Goal: Task Accomplishment & Management: Use online tool/utility

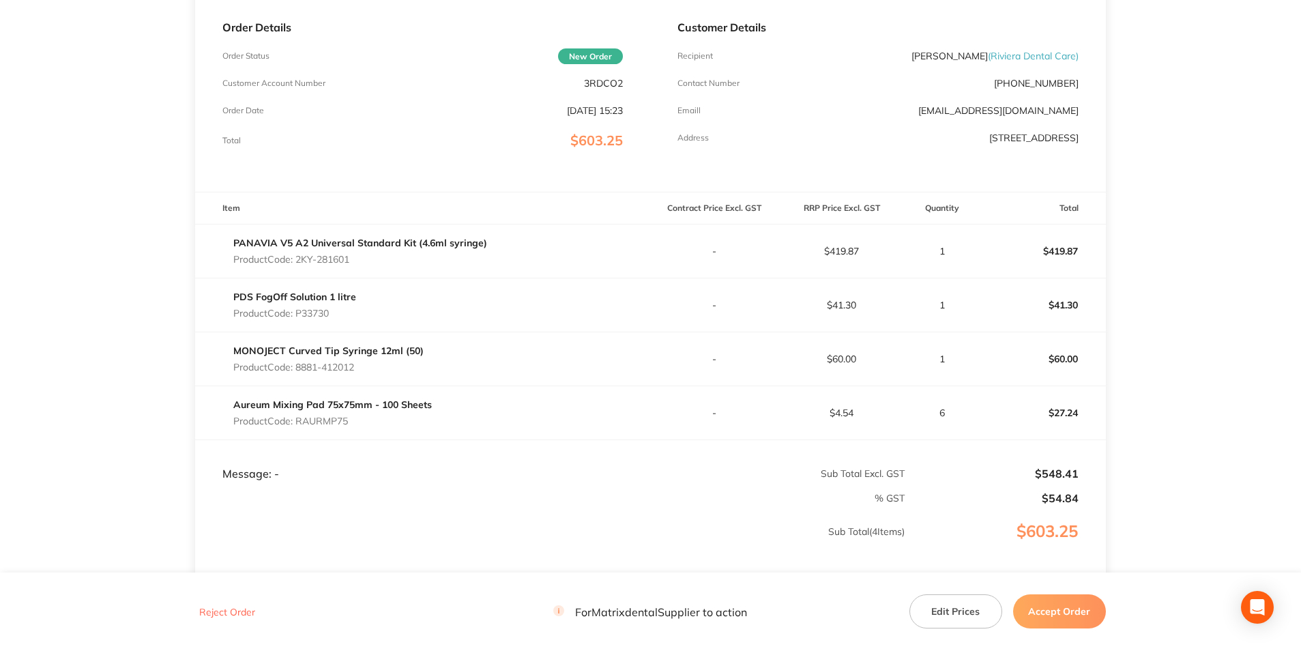
scroll to position [205, 0]
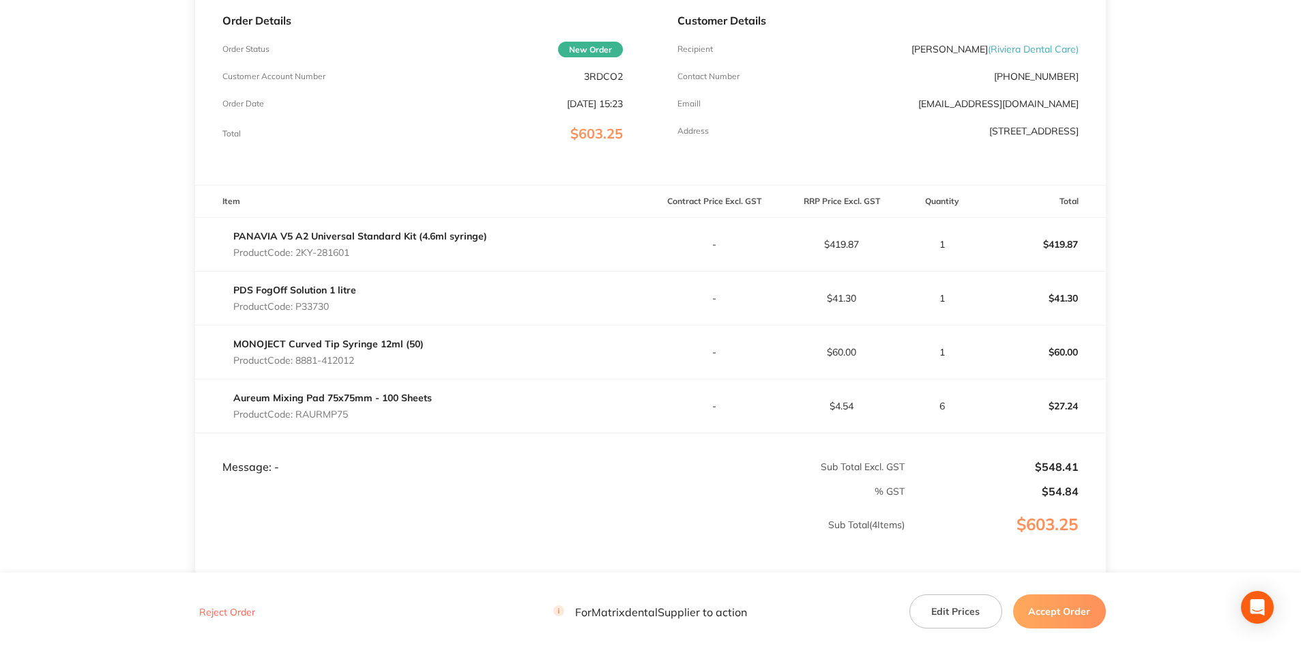
click at [957, 623] on button "Edit Prices" at bounding box center [955, 611] width 93 height 34
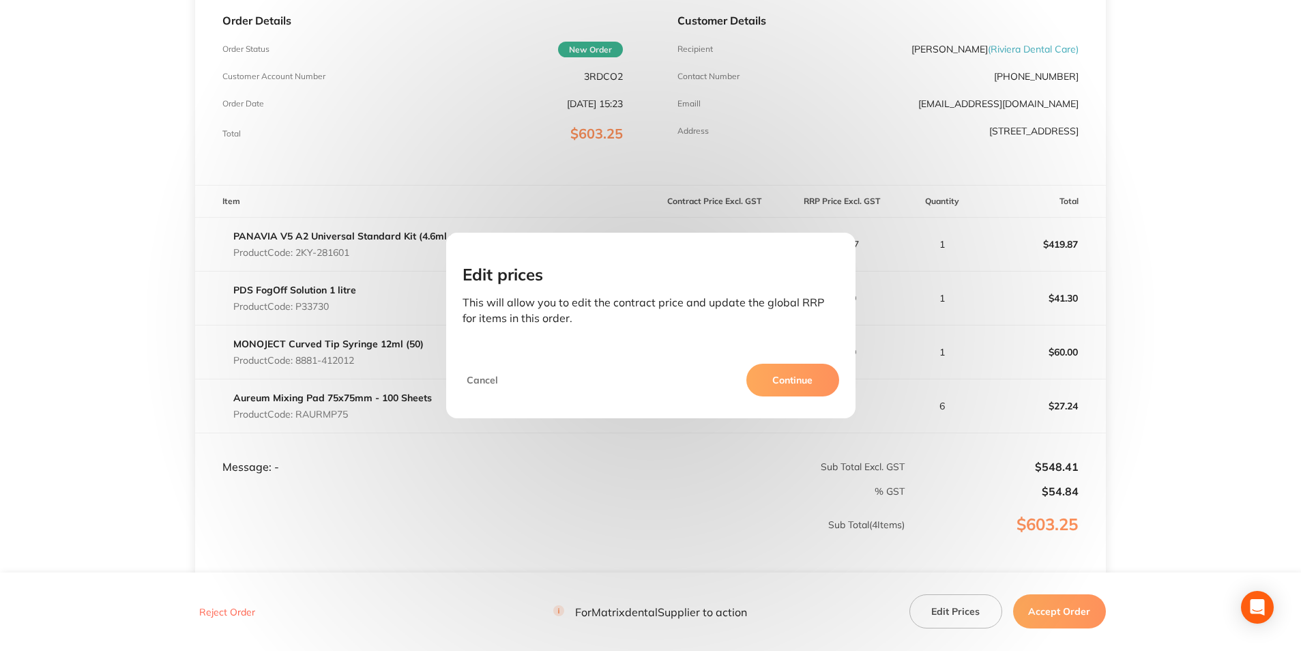
click at [786, 373] on button "Continue" at bounding box center [792, 380] width 93 height 33
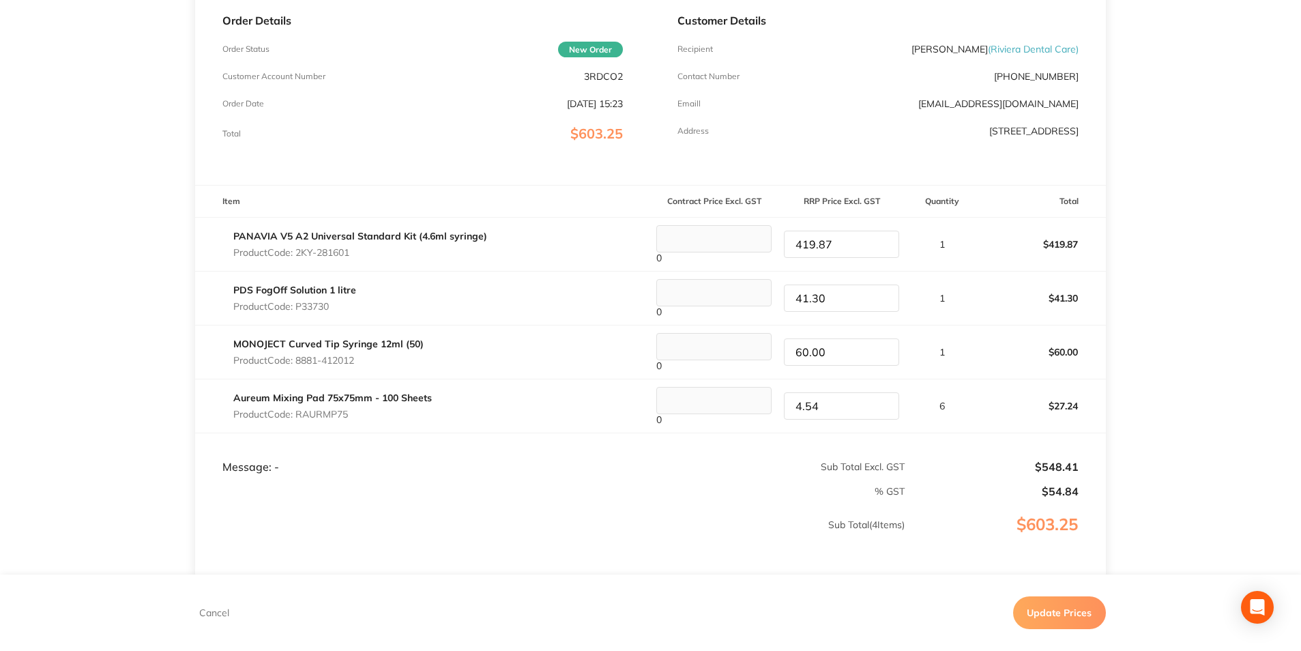
drag, startPoint x: 839, startPoint y: 253, endPoint x: 778, endPoint y: 241, distance: 61.9
click at [778, 241] on div "419.87" at bounding box center [841, 244] width 126 height 27
type input "424.93"
click at [967, 254] on td "1" at bounding box center [941, 244] width 73 height 54
click at [1032, 608] on button "Update Prices" at bounding box center [1059, 612] width 93 height 33
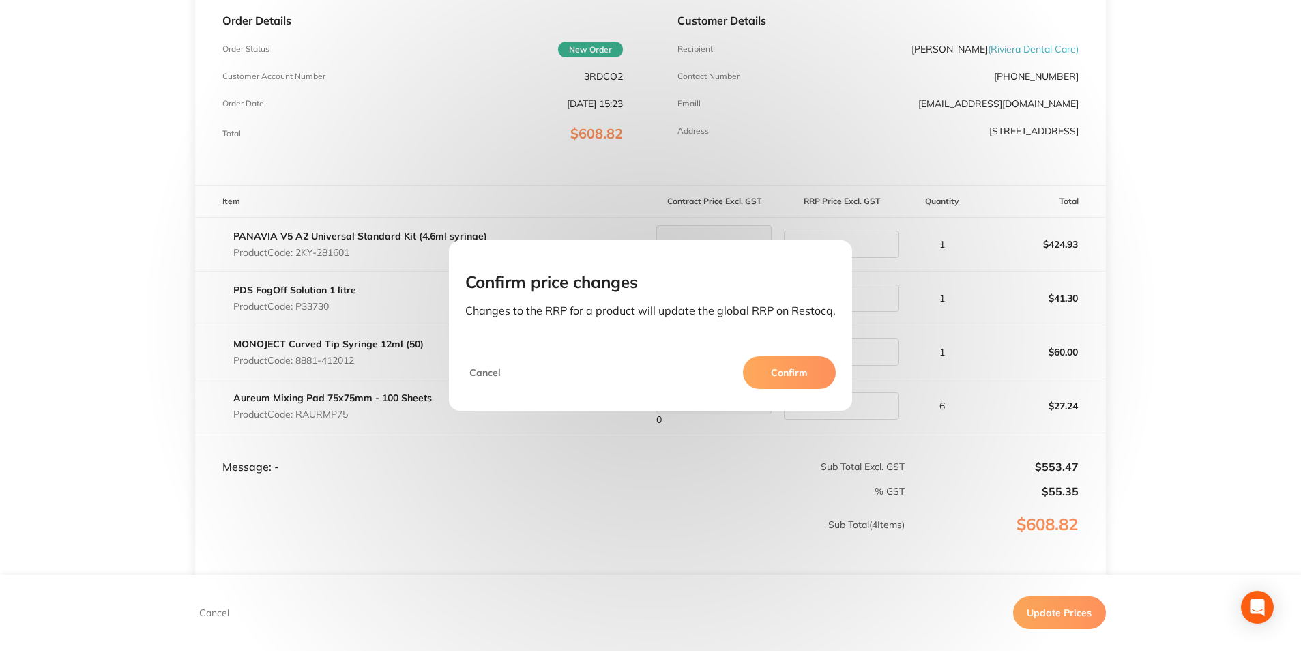
click at [767, 368] on button "Confirm" at bounding box center [789, 372] width 93 height 33
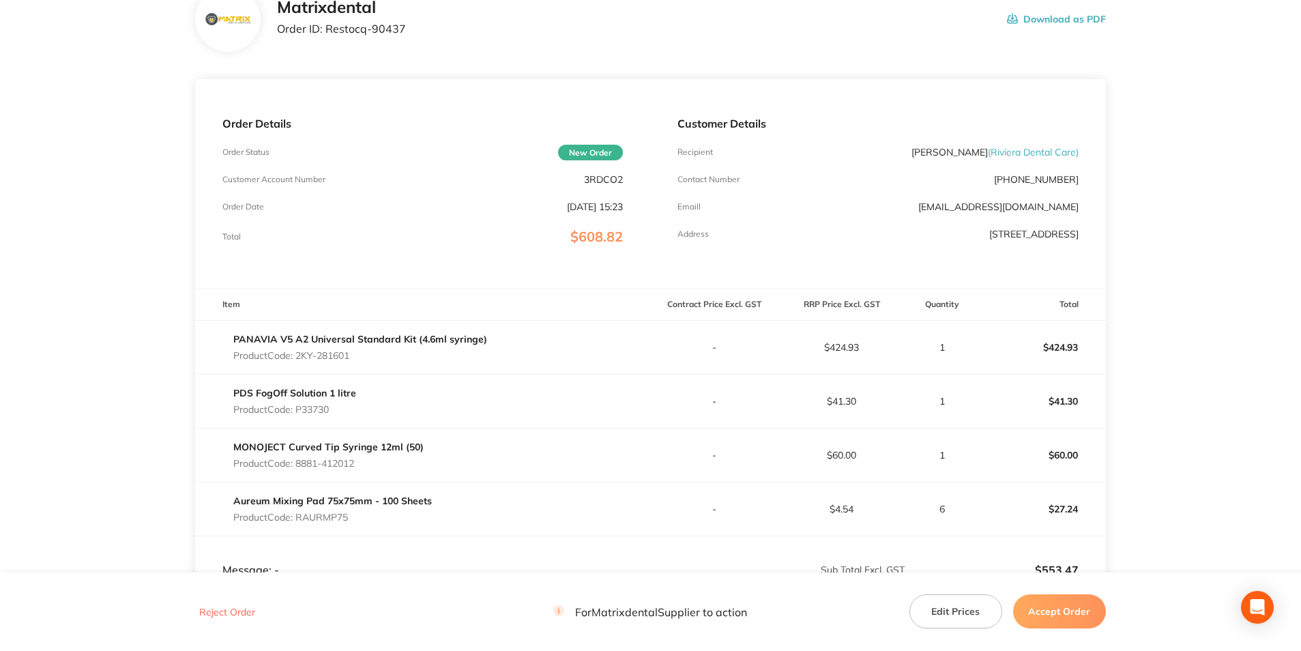
scroll to position [136, 0]
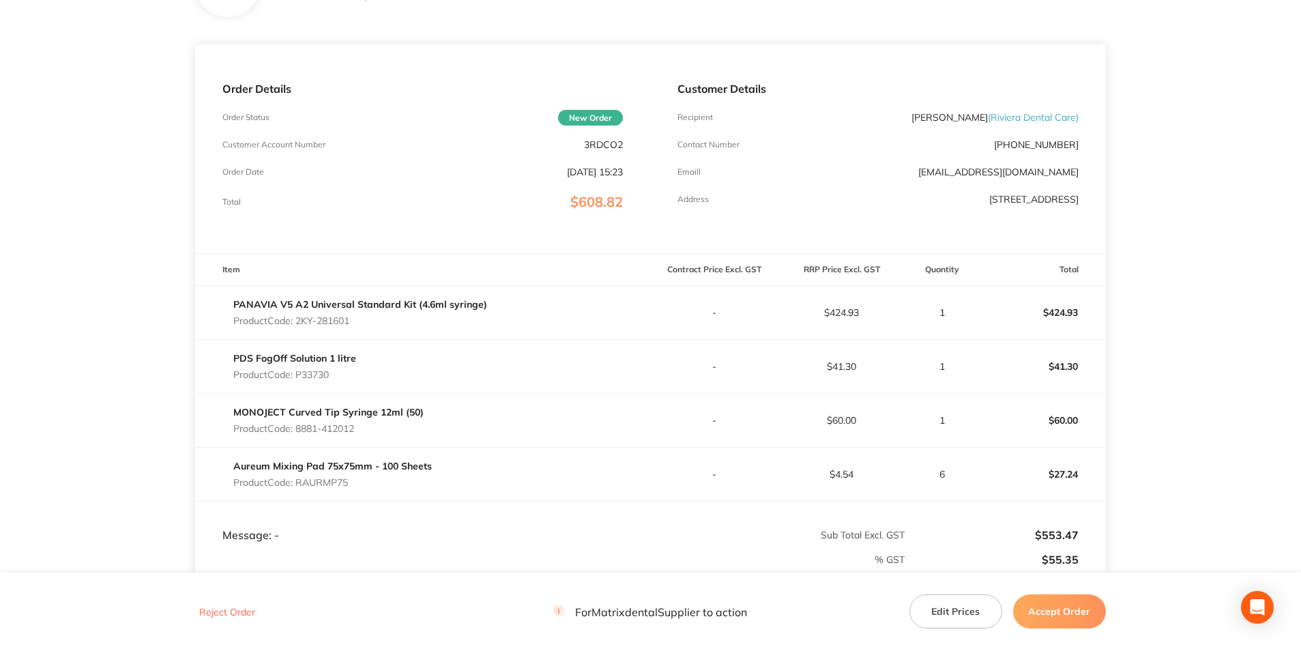
click at [1051, 604] on button "Accept Order" at bounding box center [1059, 611] width 93 height 34
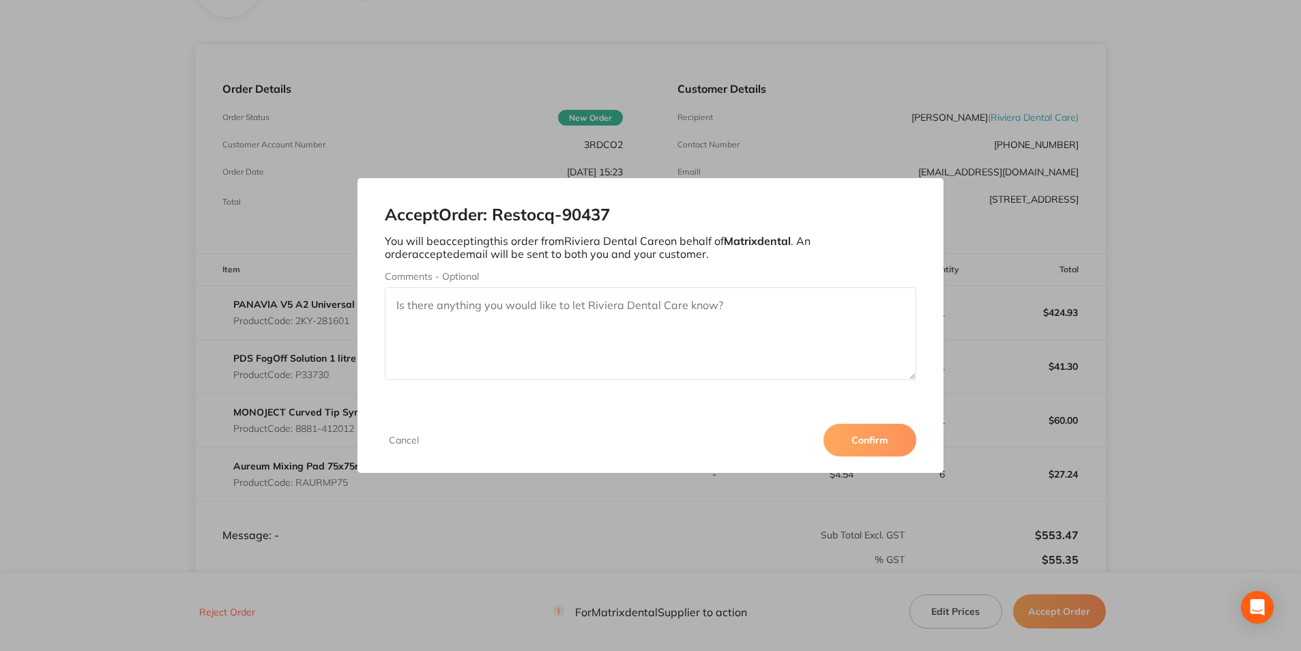
click at [505, 307] on textarea "Comments - Optional" at bounding box center [650, 333] width 531 height 93
type textarea "Thank you"
click at [851, 442] on button "Confirm" at bounding box center [869, 440] width 93 height 33
